Goal: Information Seeking & Learning: Learn about a topic

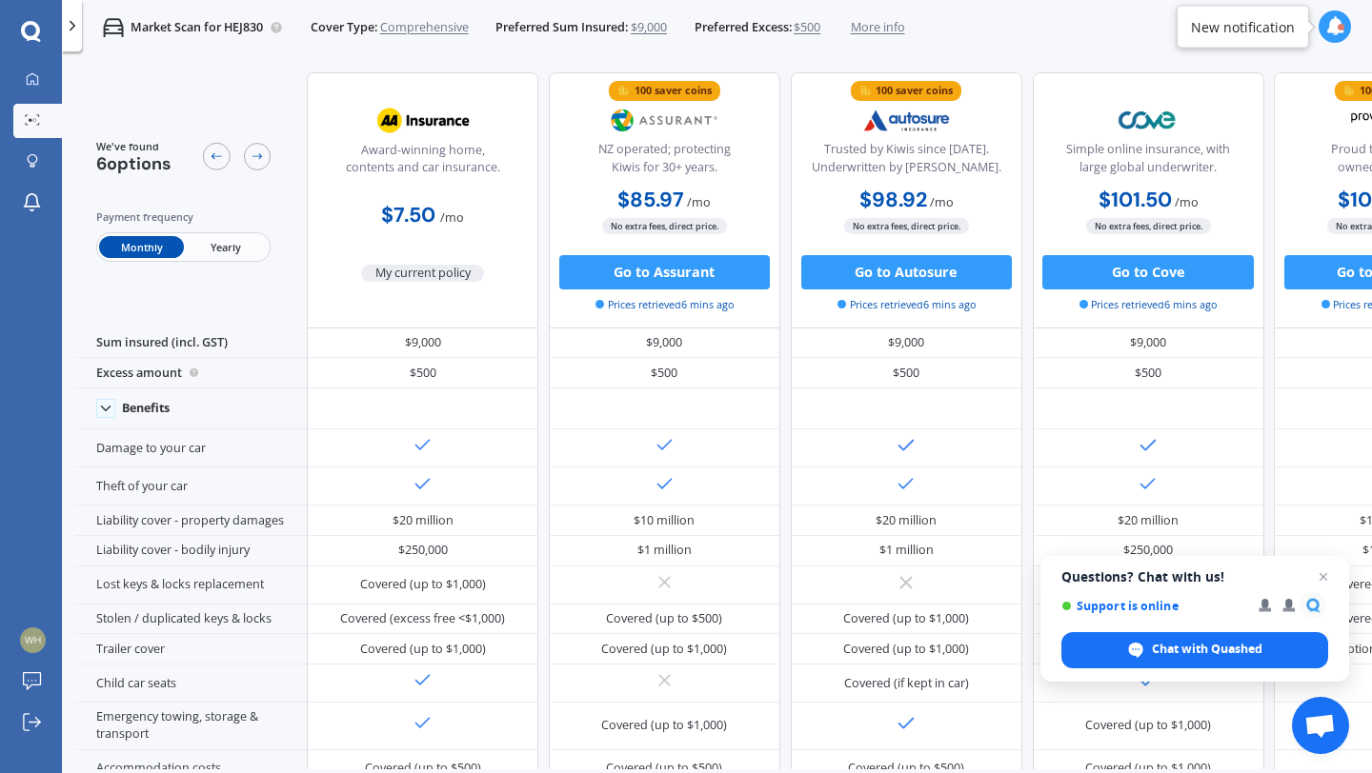
click at [201, 248] on span "Yearly" at bounding box center [226, 247] width 84 height 22
